Goal: Information Seeking & Learning: Check status

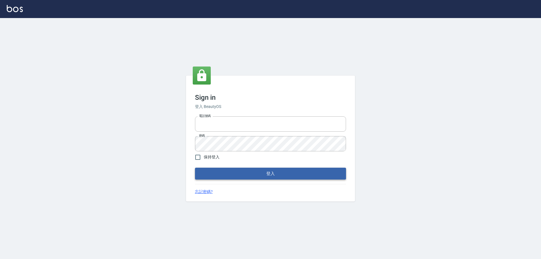
type input "0426657991"
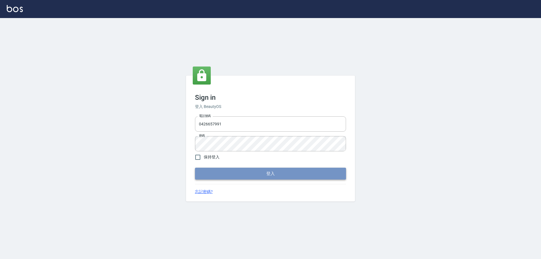
click at [227, 172] on button "登入" at bounding box center [270, 174] width 151 height 12
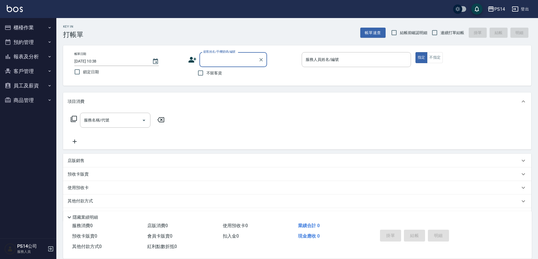
click at [34, 60] on button "報表及分析" at bounding box center [28, 56] width 52 height 15
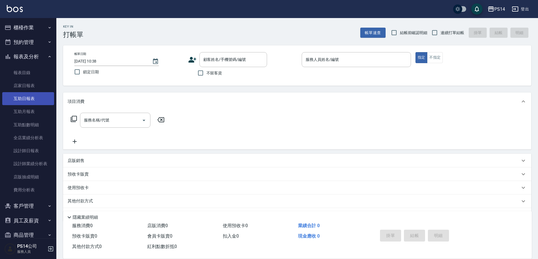
click at [32, 101] on link "互助日報表" at bounding box center [28, 98] width 52 height 13
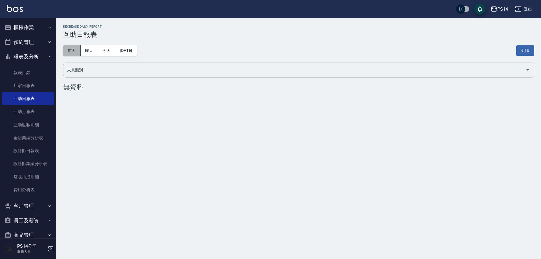
click at [72, 47] on button "前天" at bounding box center [71, 50] width 17 height 10
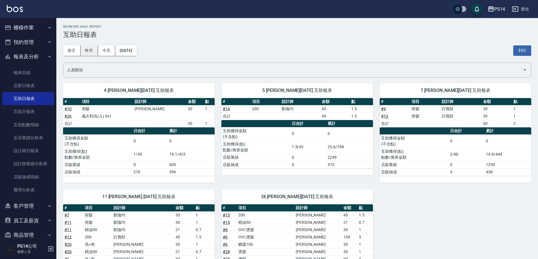
click at [87, 52] on button "昨天" at bounding box center [89, 50] width 17 height 10
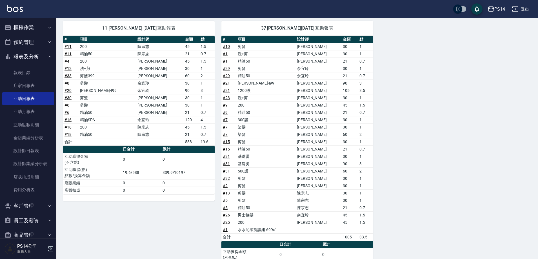
scroll to position [220, 0]
